Goal: Find specific page/section: Find specific page/section

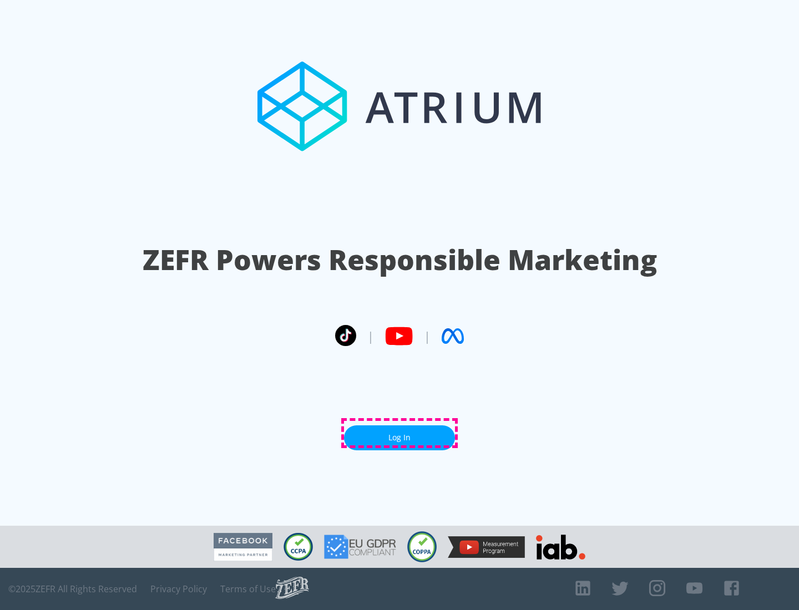
click at [400, 433] on link "Log In" at bounding box center [399, 438] width 111 height 25
